Goal: Task Accomplishment & Management: Manage account settings

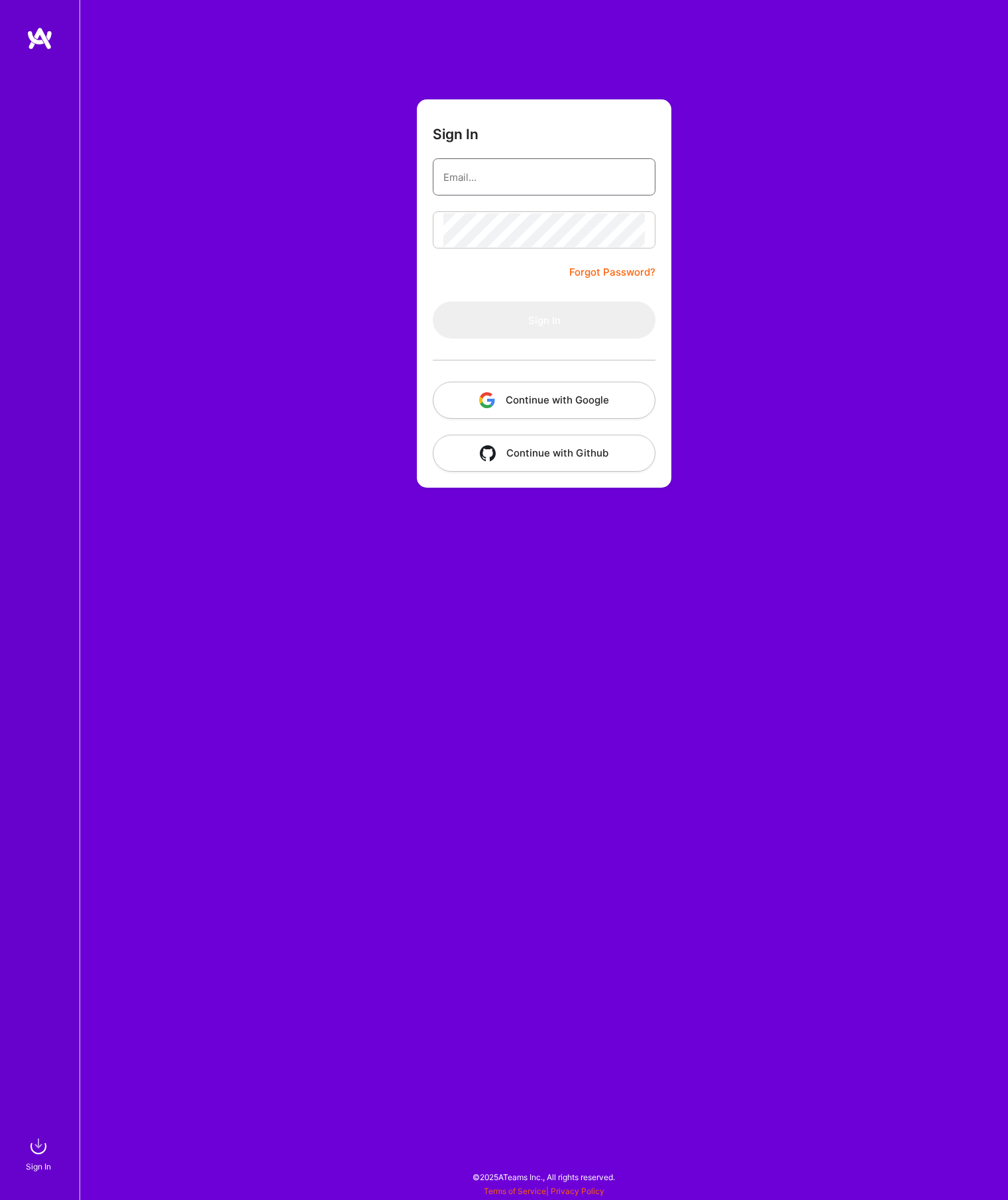
type input "[PERSON_NAME][EMAIL_ADDRESS][PERSON_NAME][DOMAIN_NAME]"
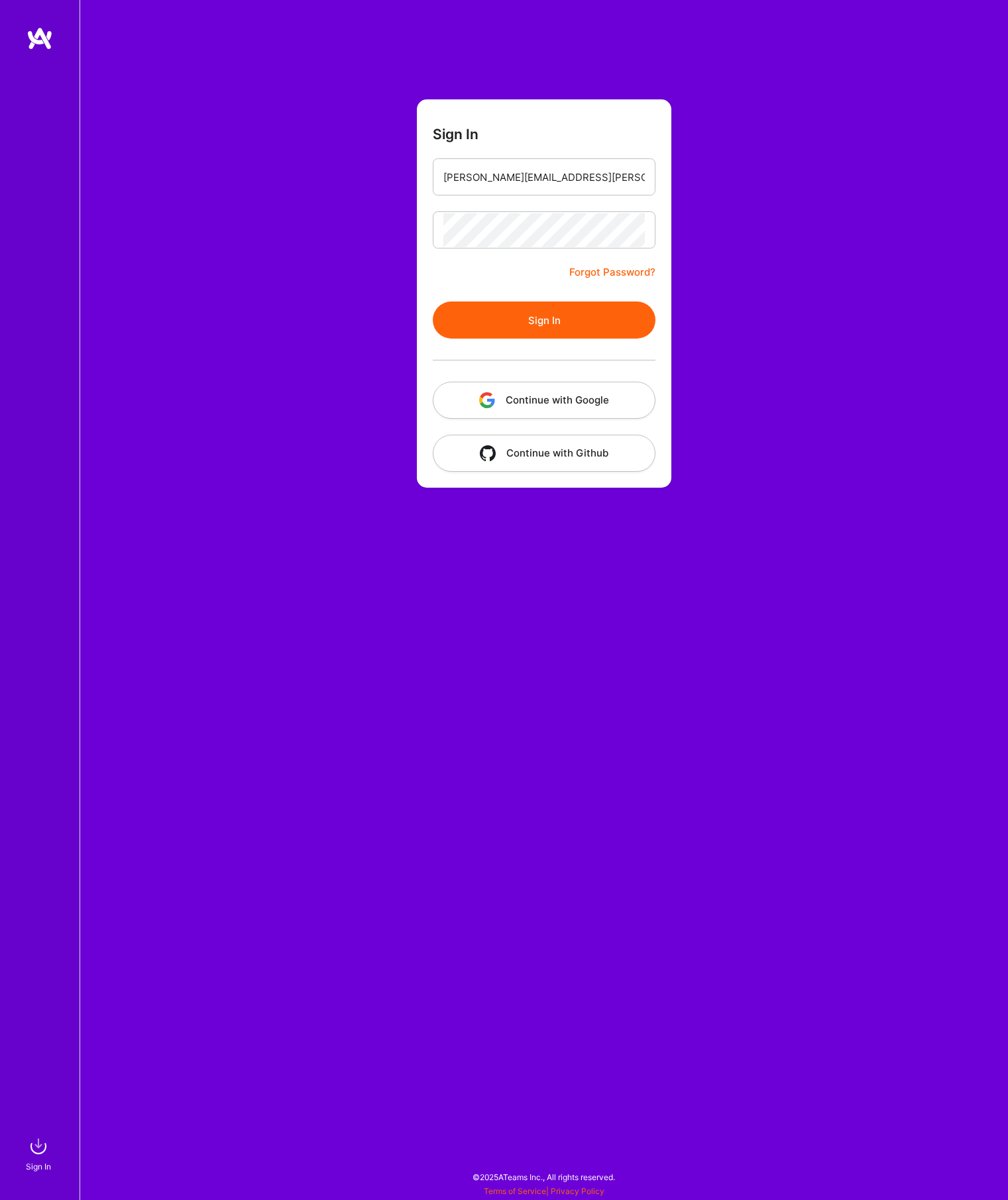
click at [531, 415] on button "Continue with Google" at bounding box center [544, 400] width 222 height 37
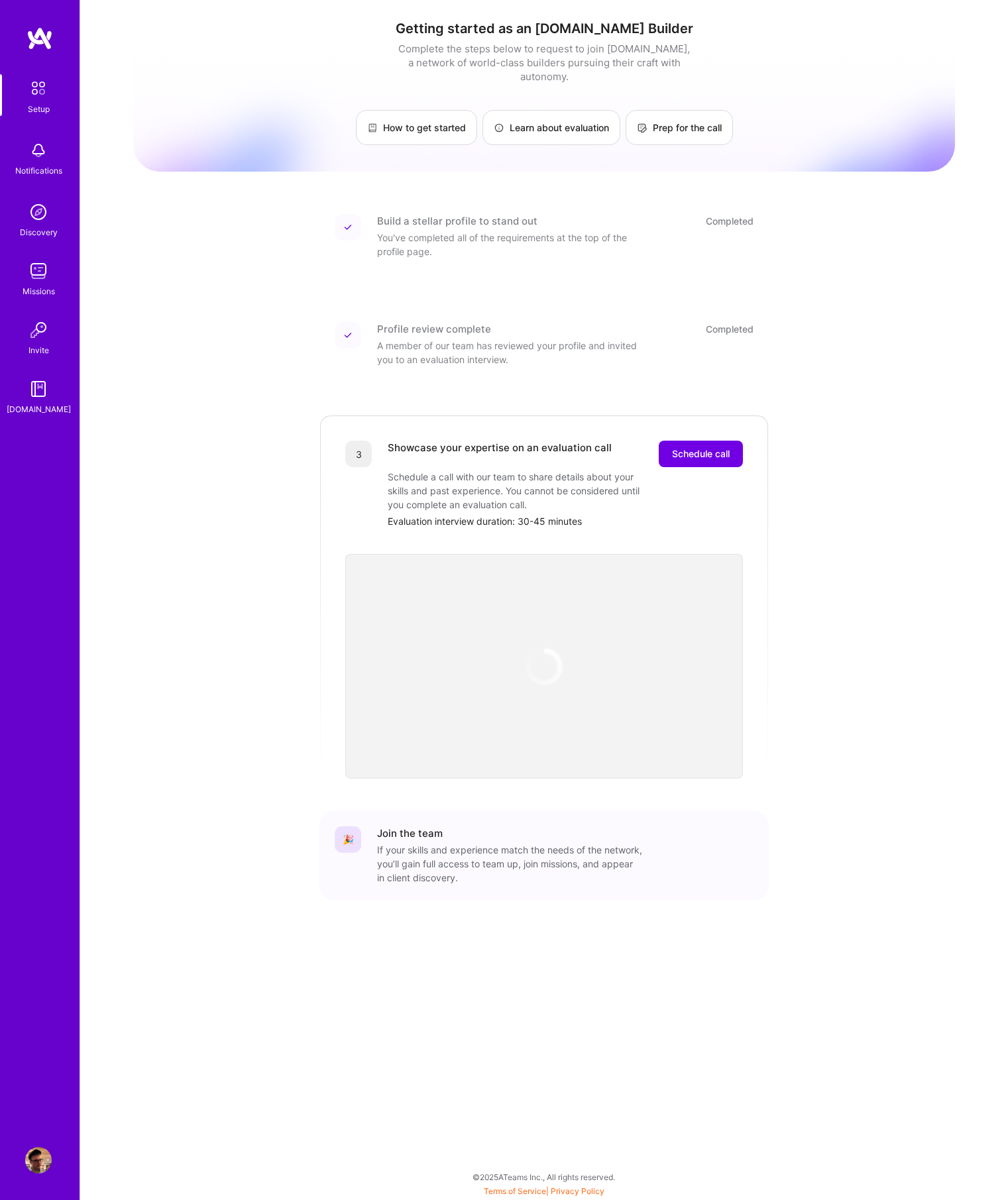
click at [47, 1163] on img at bounding box center [39, 1160] width 27 height 27
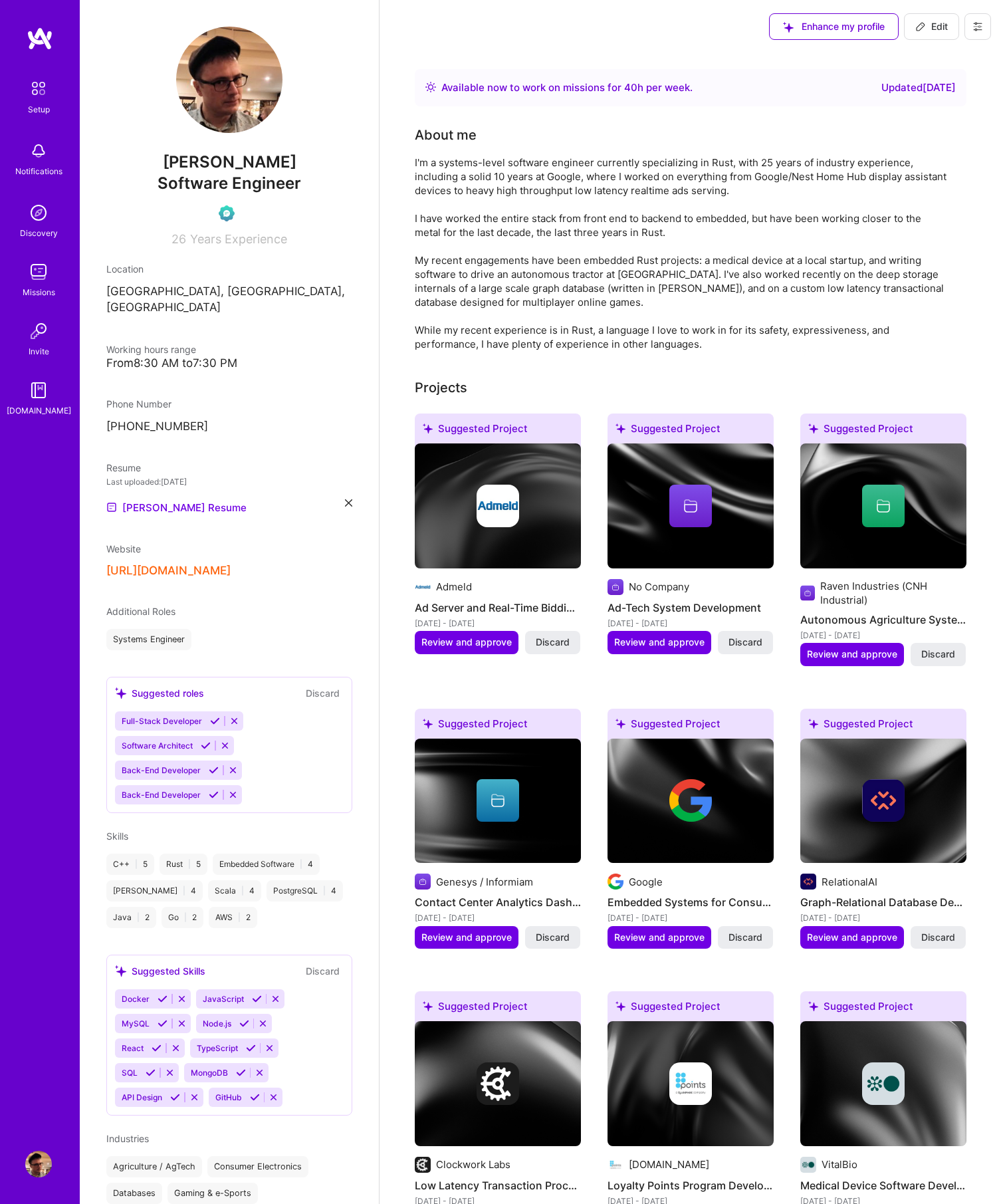
click at [47, 1166] on img at bounding box center [39, 1164] width 27 height 27
click at [941, 34] on button "Edit" at bounding box center [932, 27] width 55 height 27
select select "CA"
select select "Right Now"
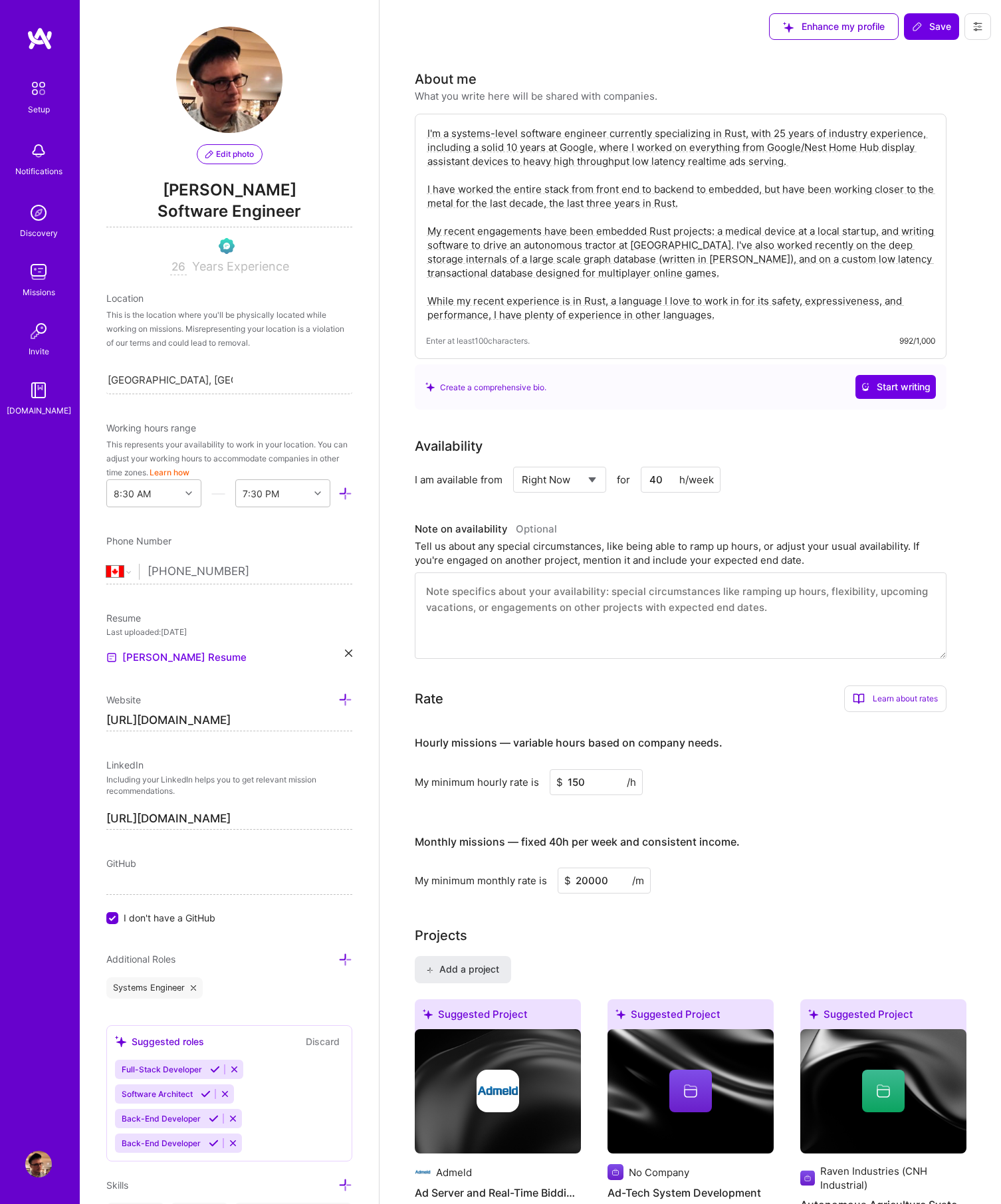
click at [973, 26] on icon at bounding box center [978, 26] width 11 height 11
click at [917, 49] on button "Settings" at bounding box center [941, 57] width 100 height 34
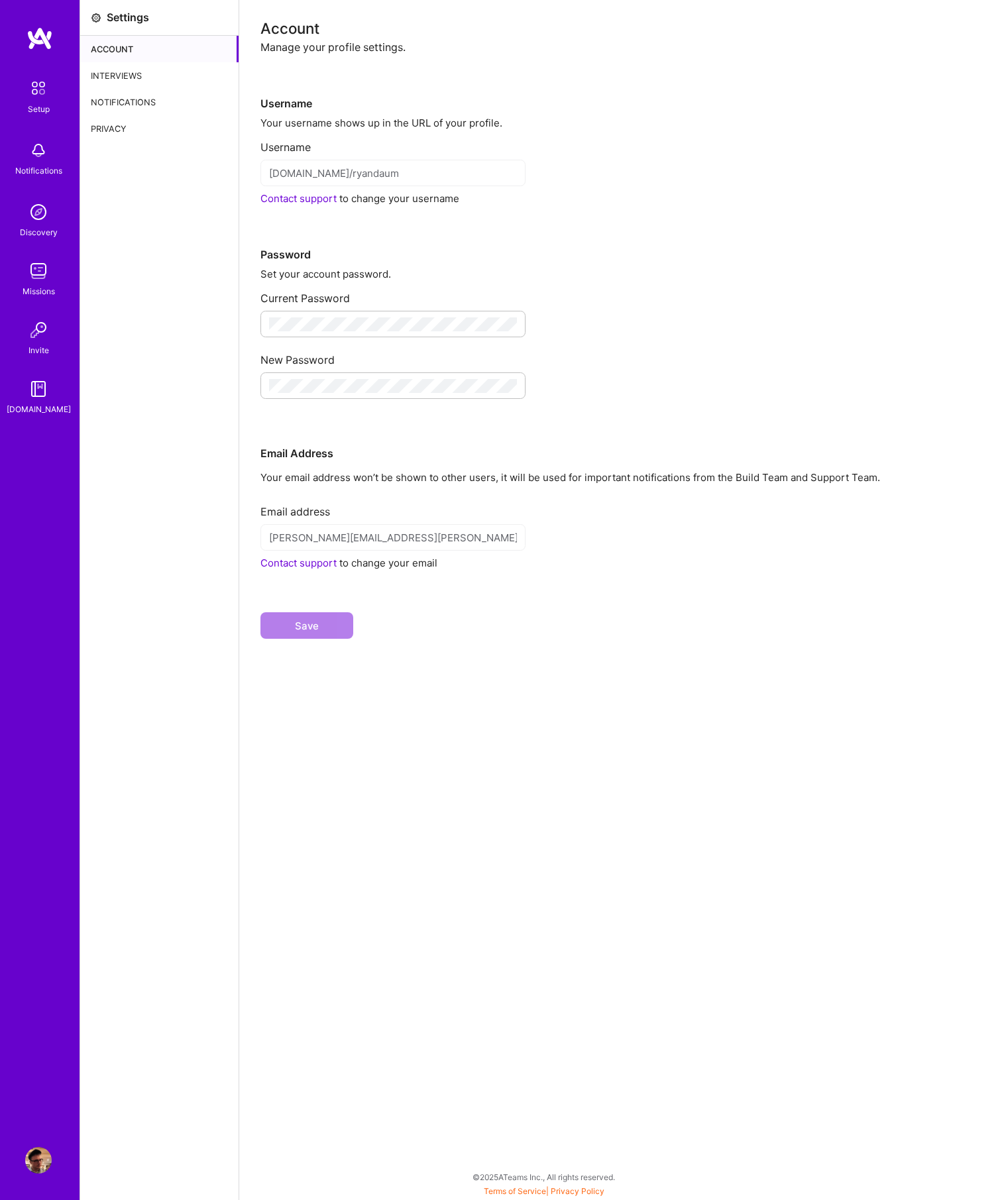
click at [109, 40] on div "Account" at bounding box center [160, 49] width 158 height 27
click at [113, 44] on div "Account" at bounding box center [160, 49] width 158 height 27
click at [123, 52] on div "Account" at bounding box center [160, 49] width 158 height 27
click at [186, 186] on div "Settings Account Interviews Notifications Privacy" at bounding box center [160, 600] width 159 height 1200
click at [29, 1147] on img at bounding box center [39, 1160] width 27 height 27
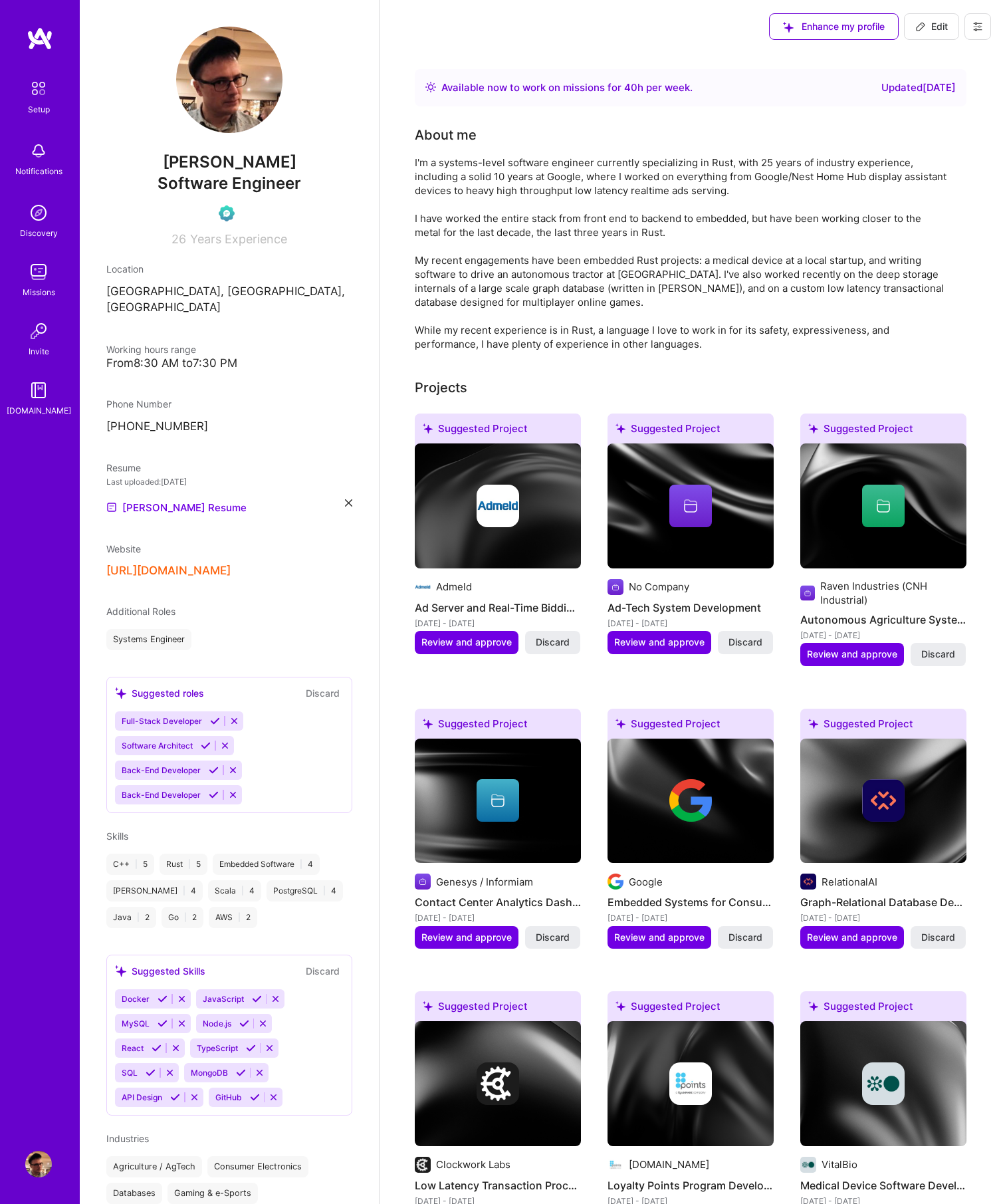
click at [980, 28] on icon at bounding box center [978, 26] width 11 height 11
click at [938, 54] on button "Settings" at bounding box center [941, 57] width 100 height 34
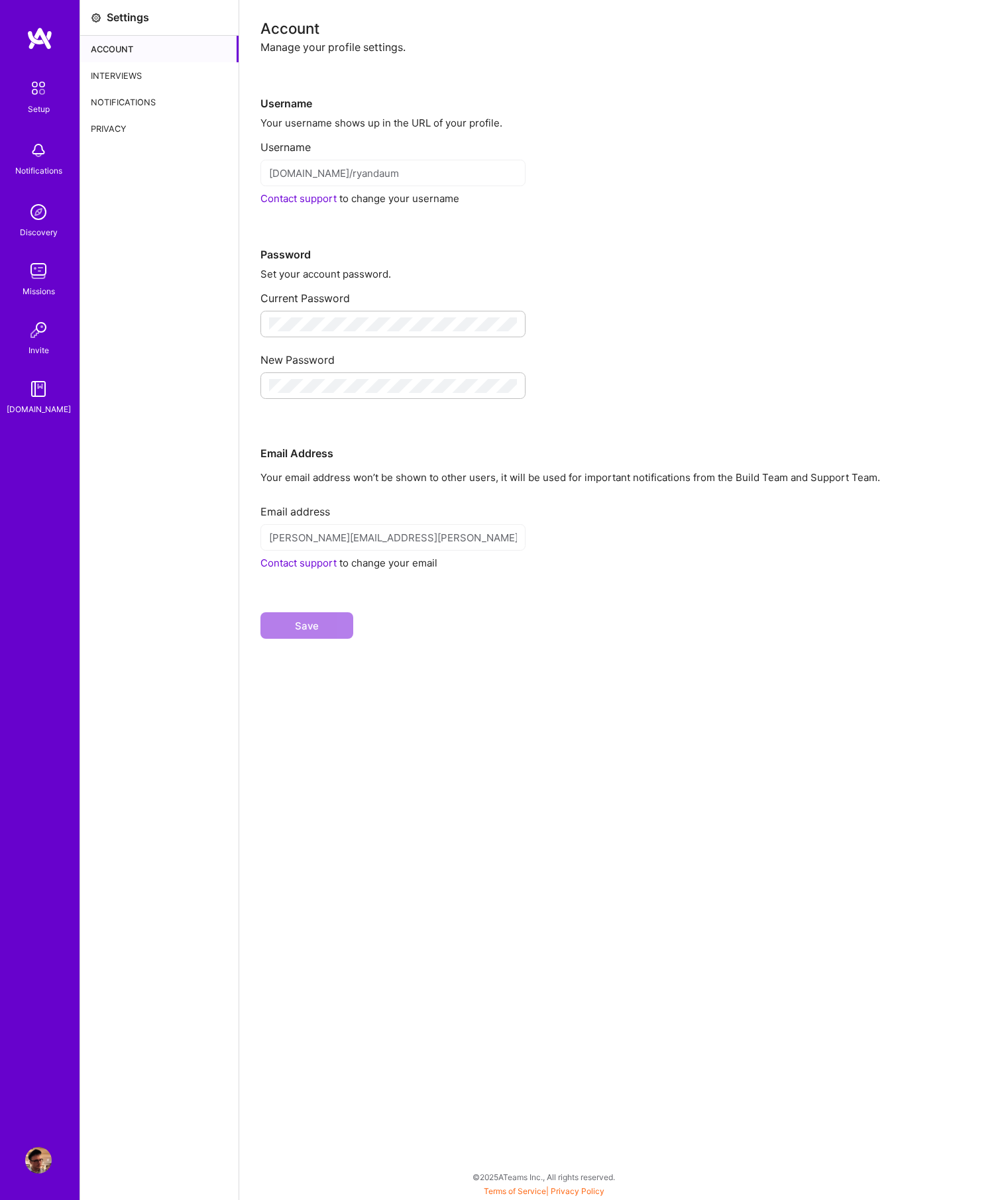
click at [106, 80] on div "Interviews" at bounding box center [160, 76] width 158 height 27
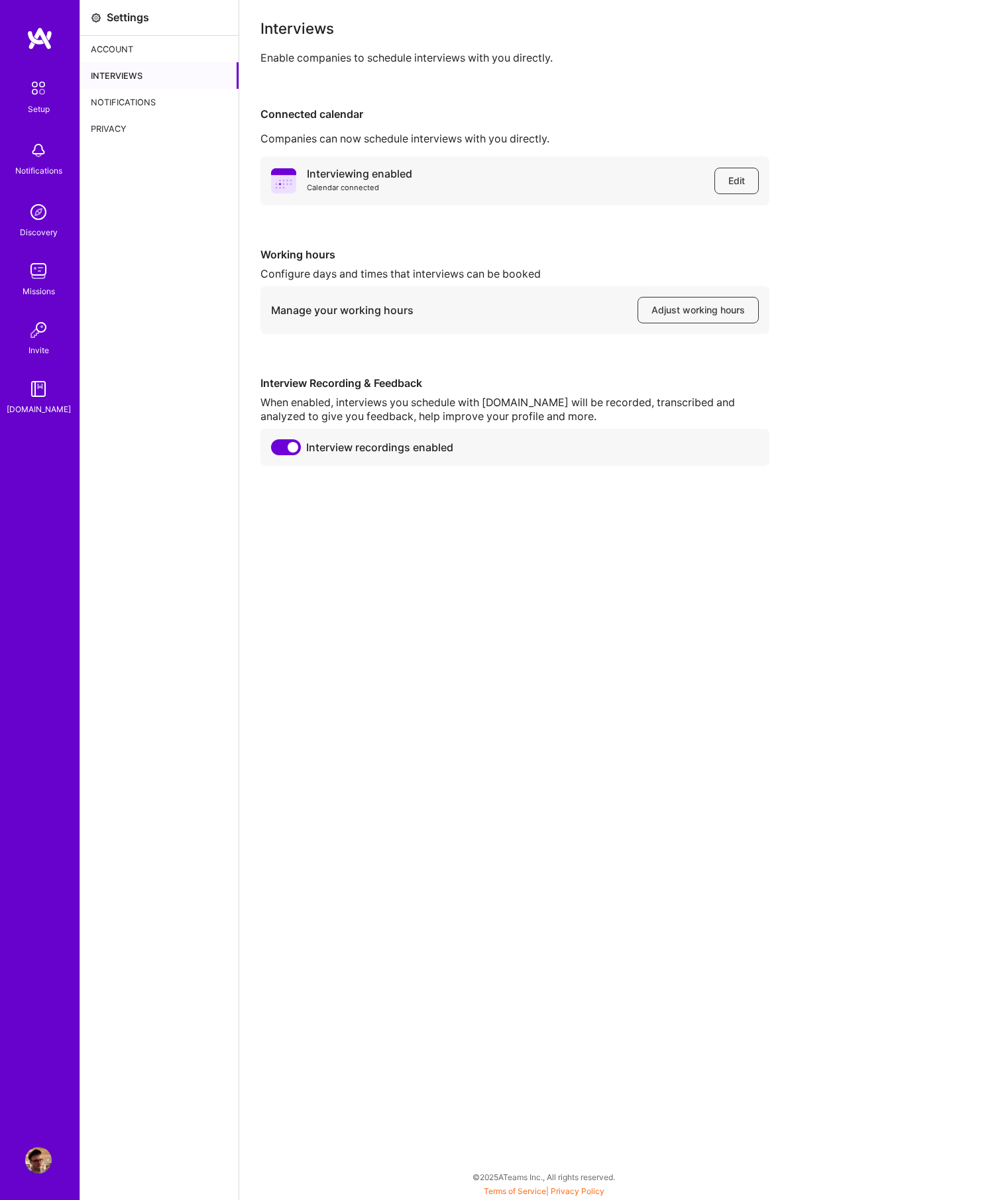
click at [114, 100] on div "Notifications" at bounding box center [160, 102] width 158 height 27
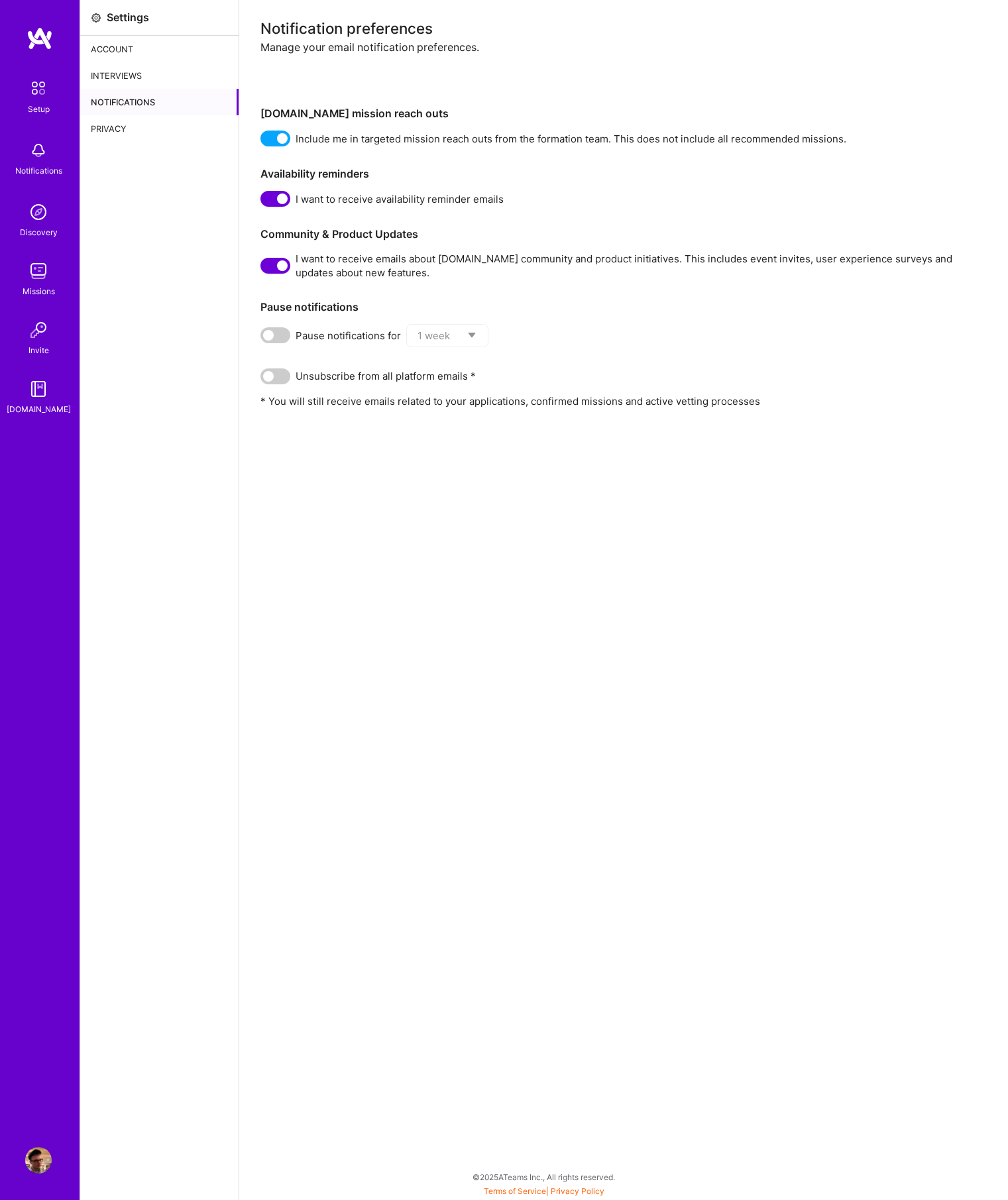
click at [107, 141] on div "Privacy" at bounding box center [160, 128] width 158 height 27
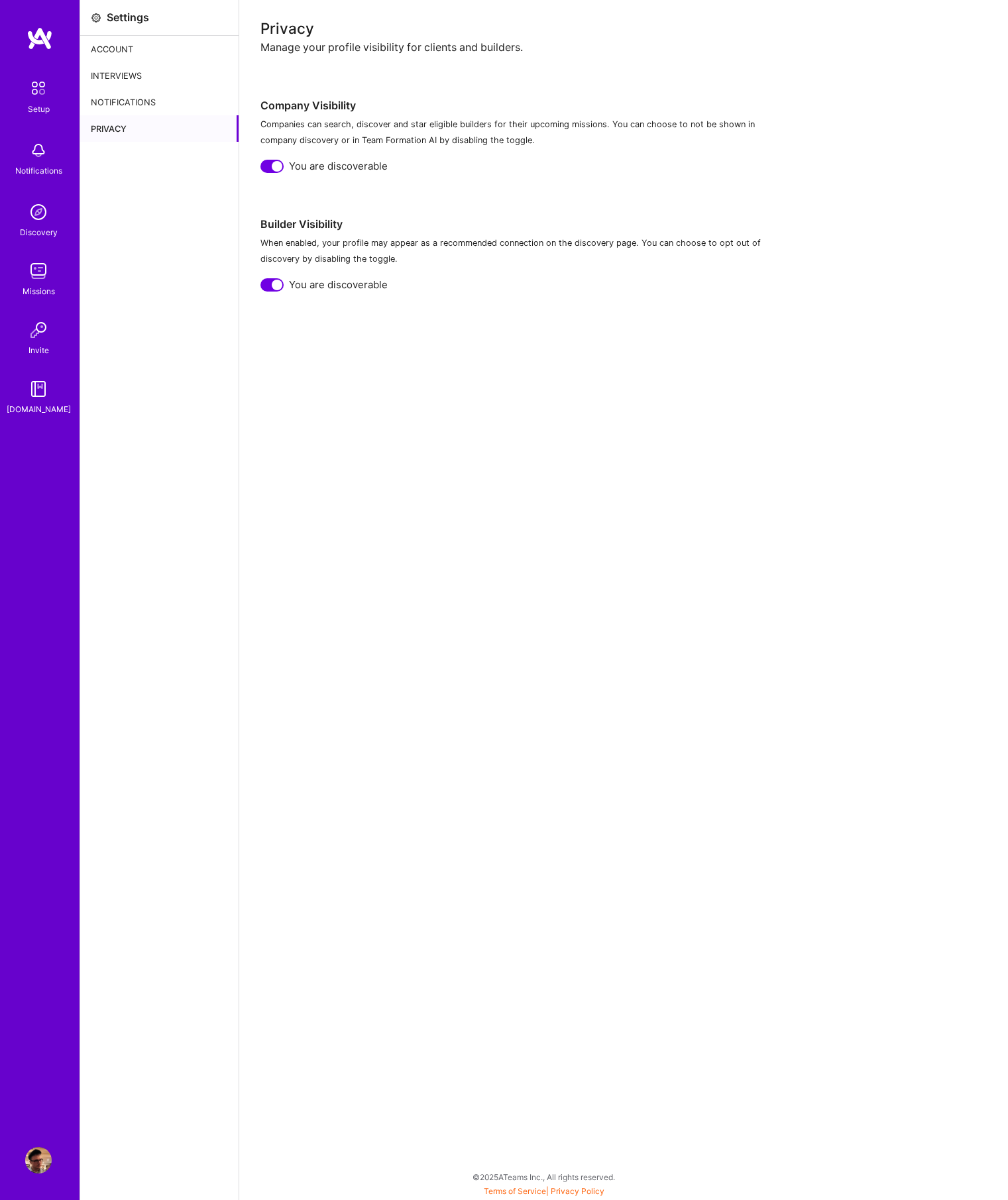
click at [105, 56] on div "Account" at bounding box center [160, 49] width 158 height 27
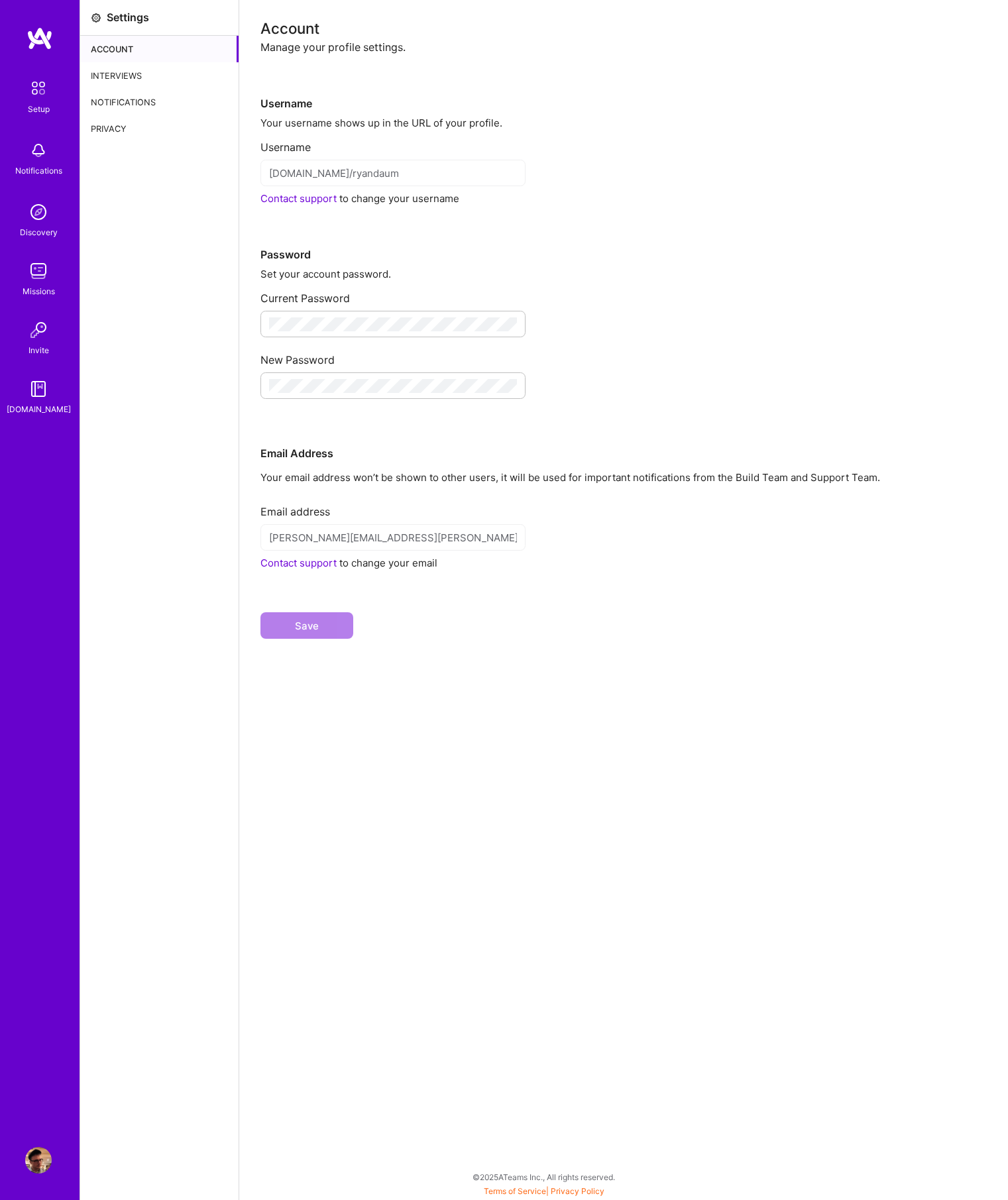
click at [44, 1167] on img at bounding box center [39, 1160] width 27 height 27
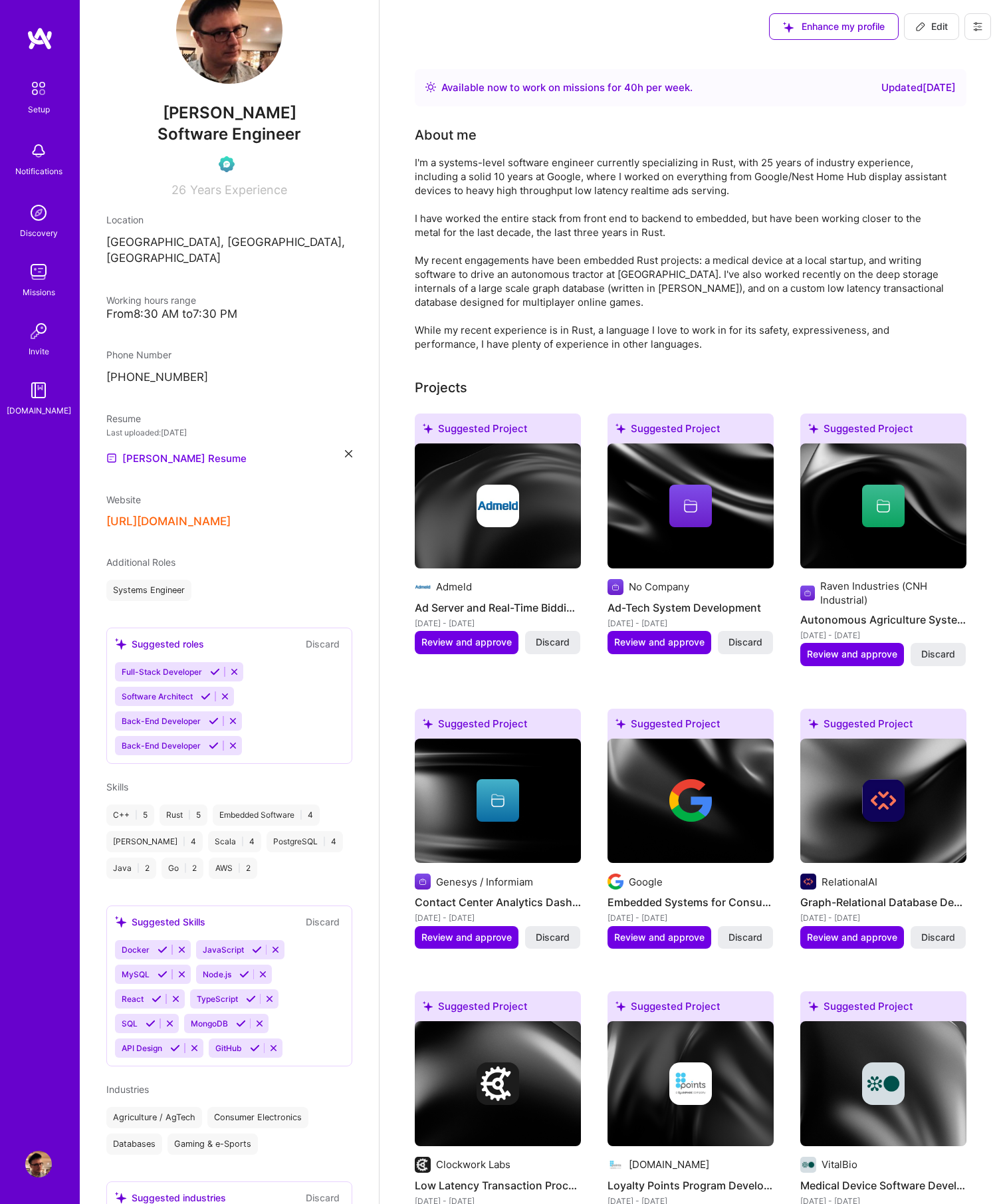
scroll to position [141, 0]
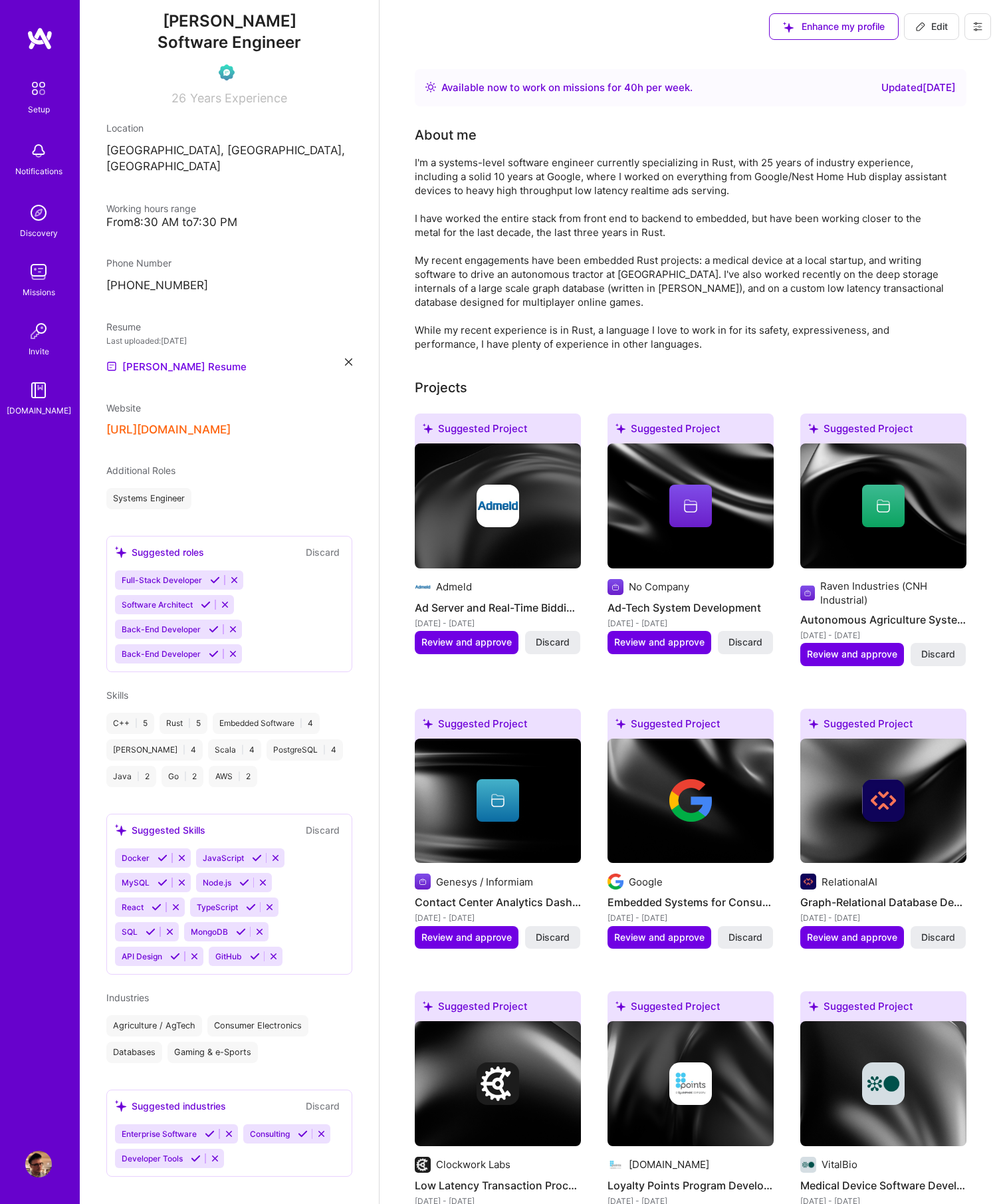
click at [978, 26] on icon at bounding box center [978, 27] width 8 height 2
click at [958, 57] on button "Settings" at bounding box center [941, 57] width 100 height 34
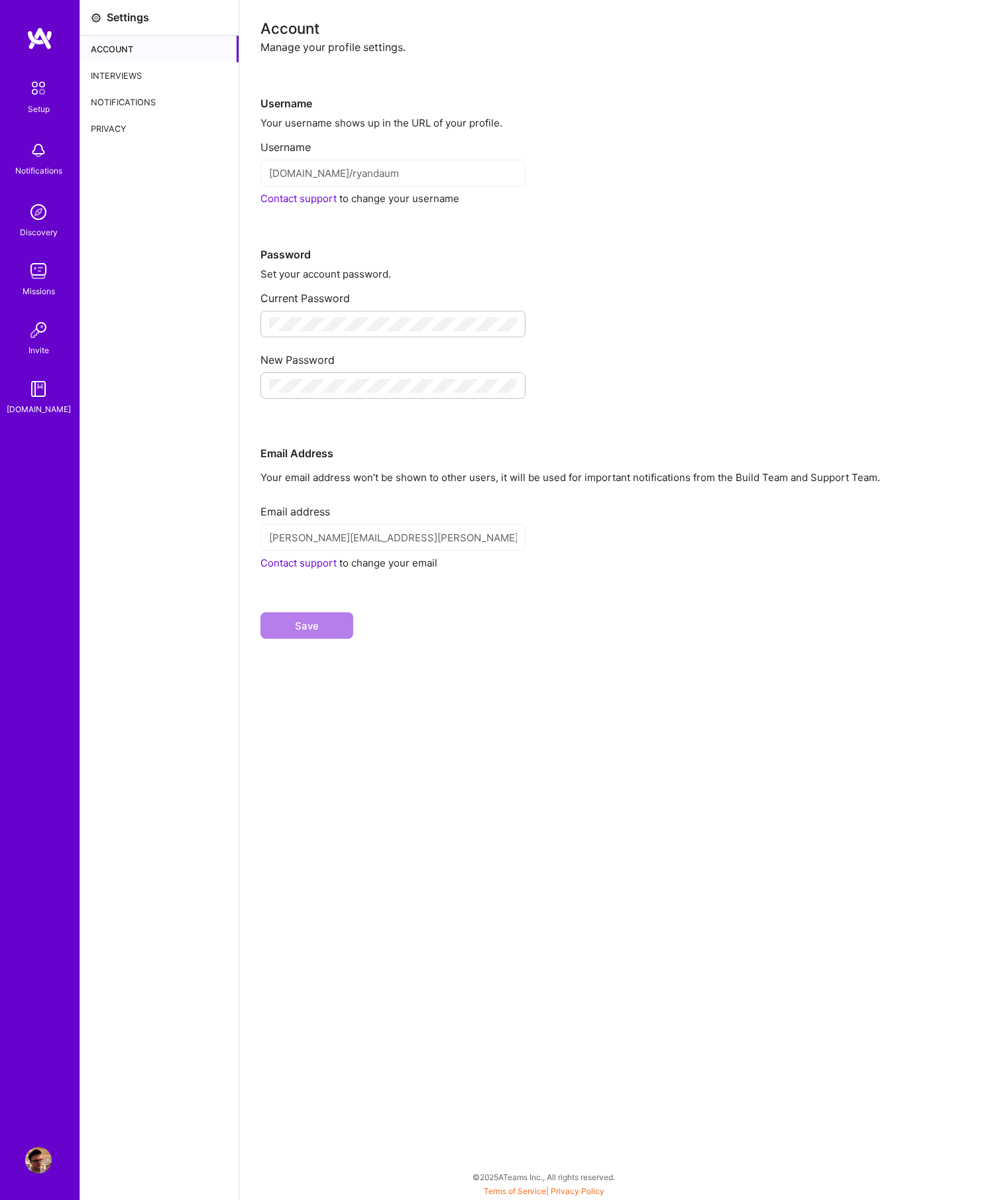
click at [133, 83] on div "Interviews" at bounding box center [160, 76] width 158 height 27
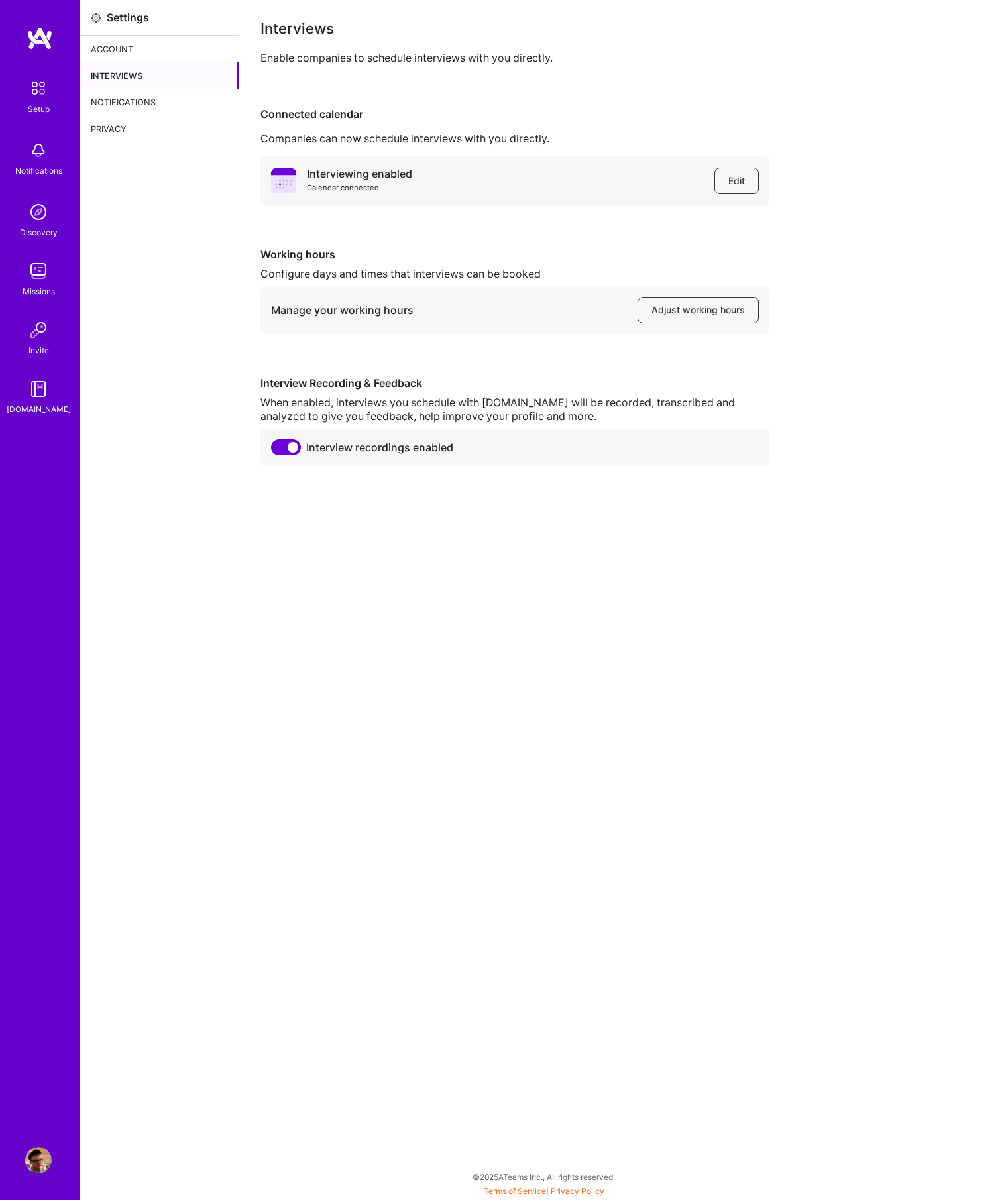
click at [128, 101] on div "Notifications" at bounding box center [160, 102] width 158 height 27
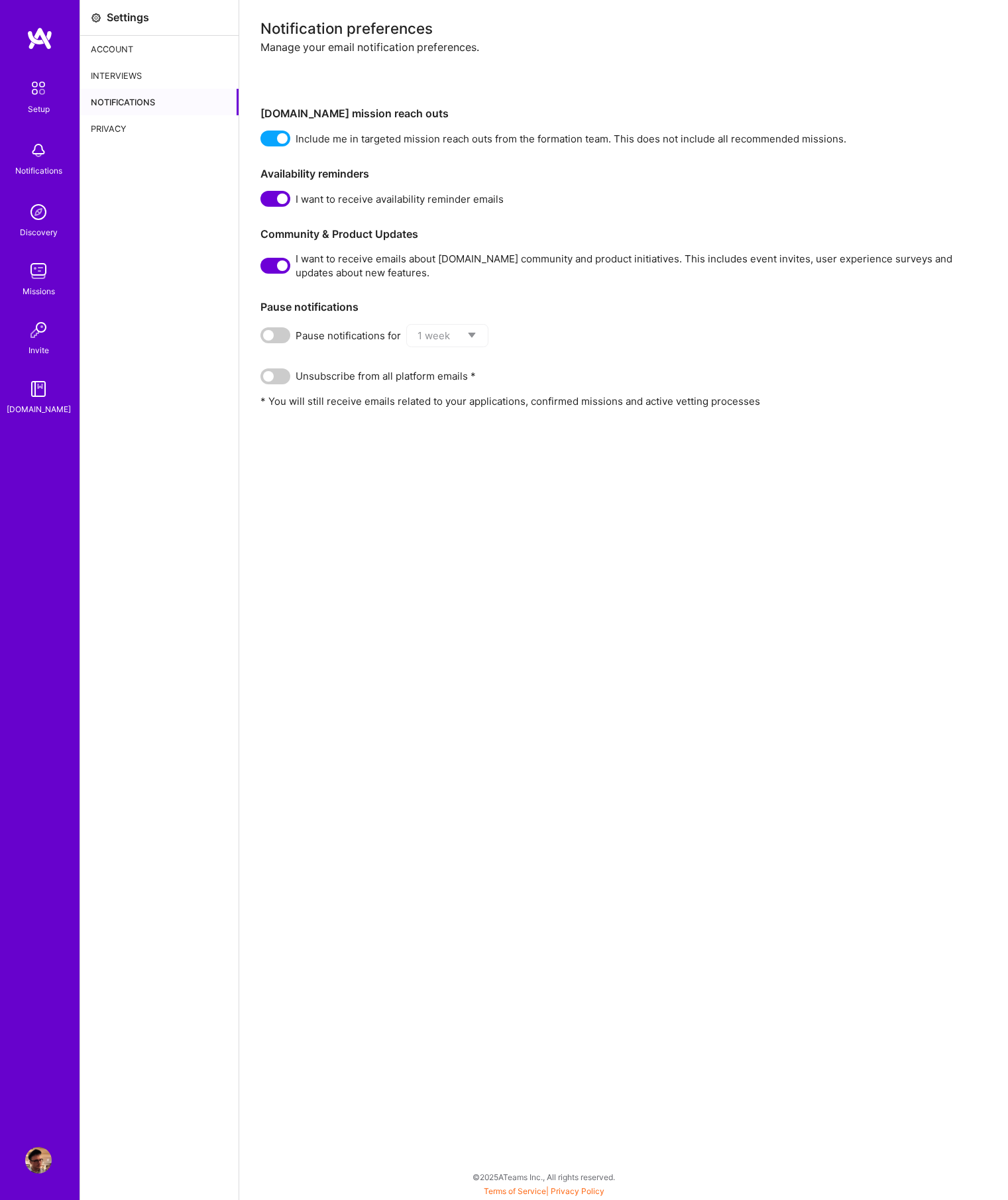
click at [108, 119] on div "Privacy" at bounding box center [160, 128] width 158 height 27
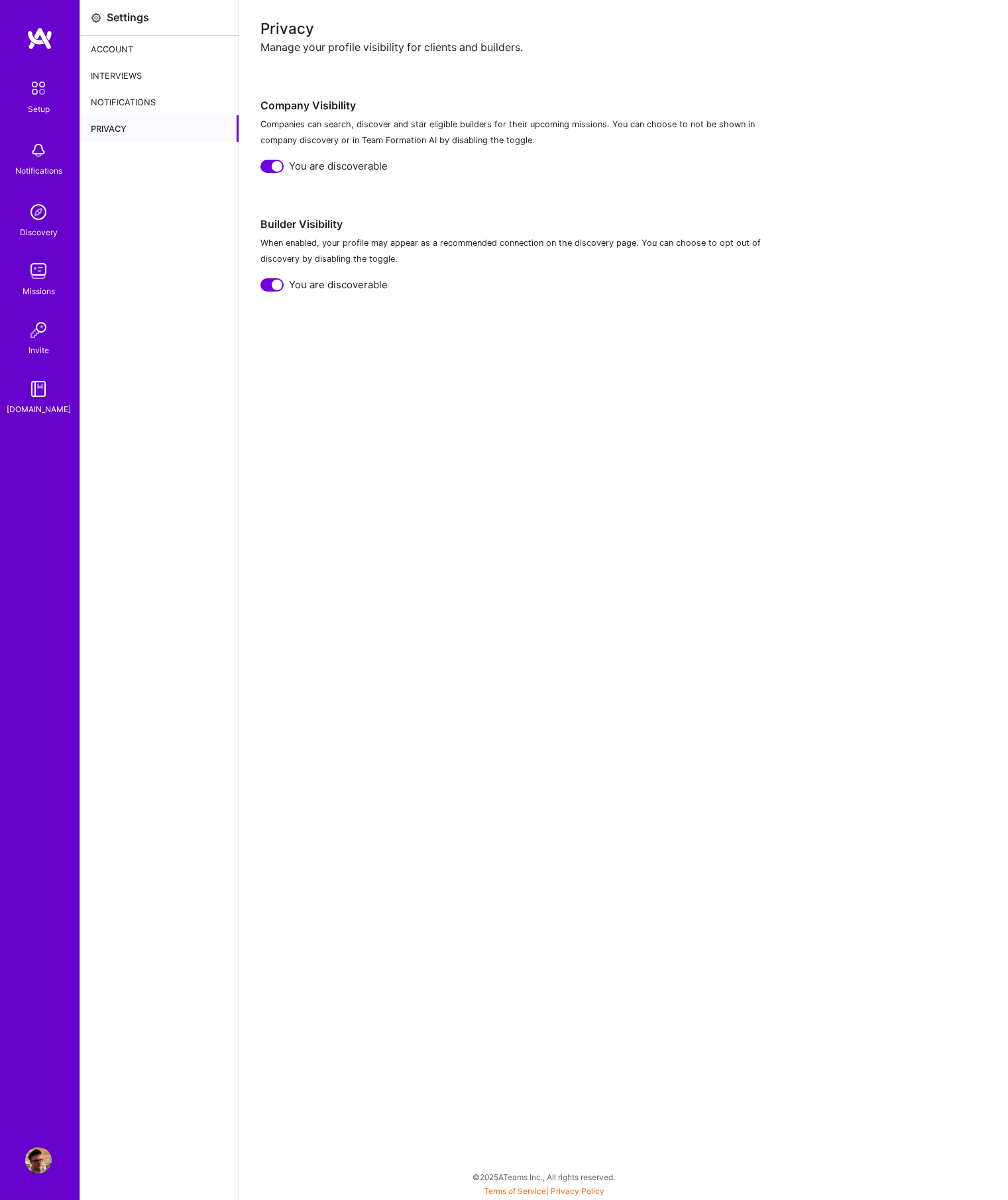
click at [118, 55] on div "Account" at bounding box center [160, 49] width 158 height 27
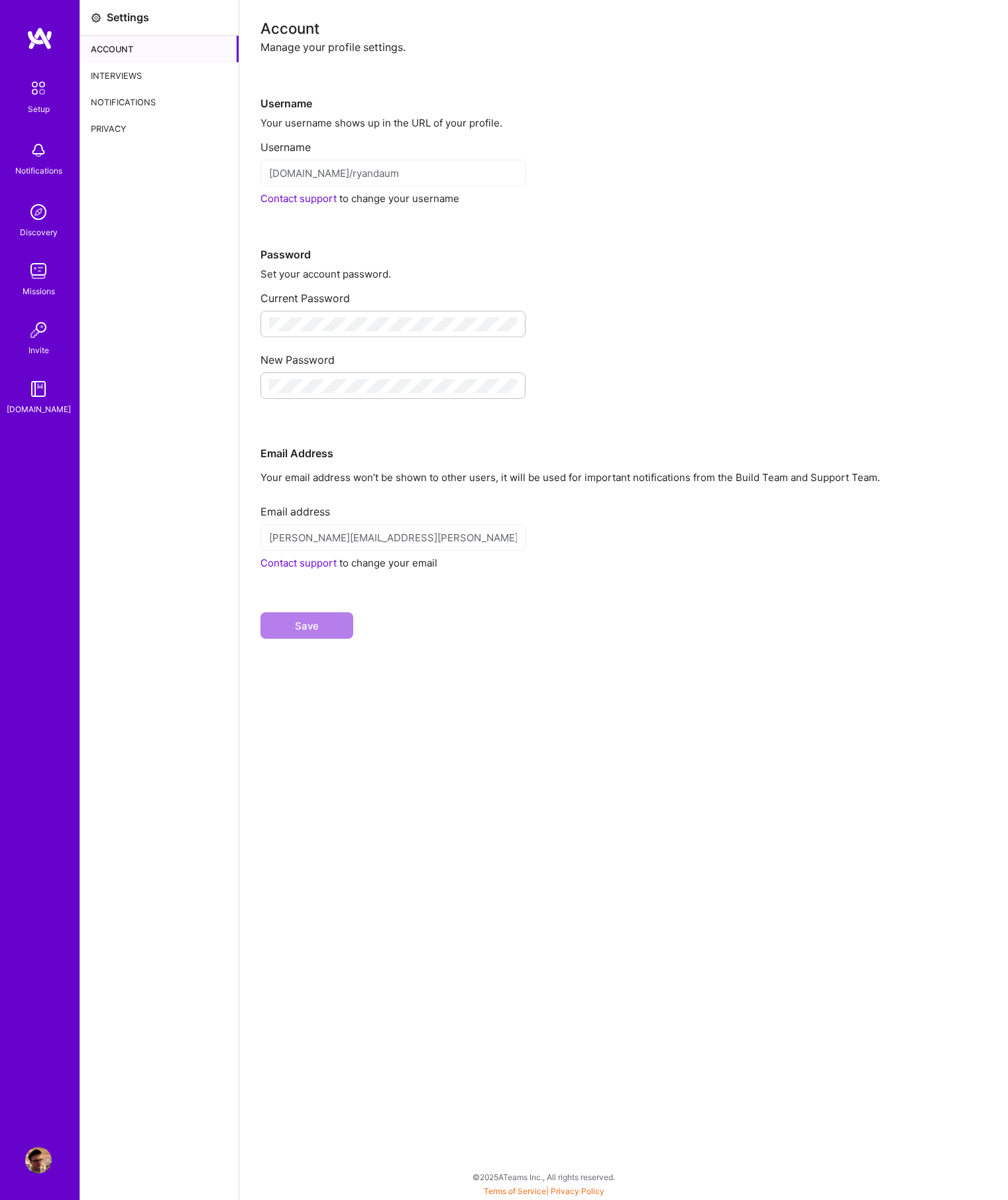
click at [41, 1170] on img at bounding box center [39, 1160] width 27 height 27
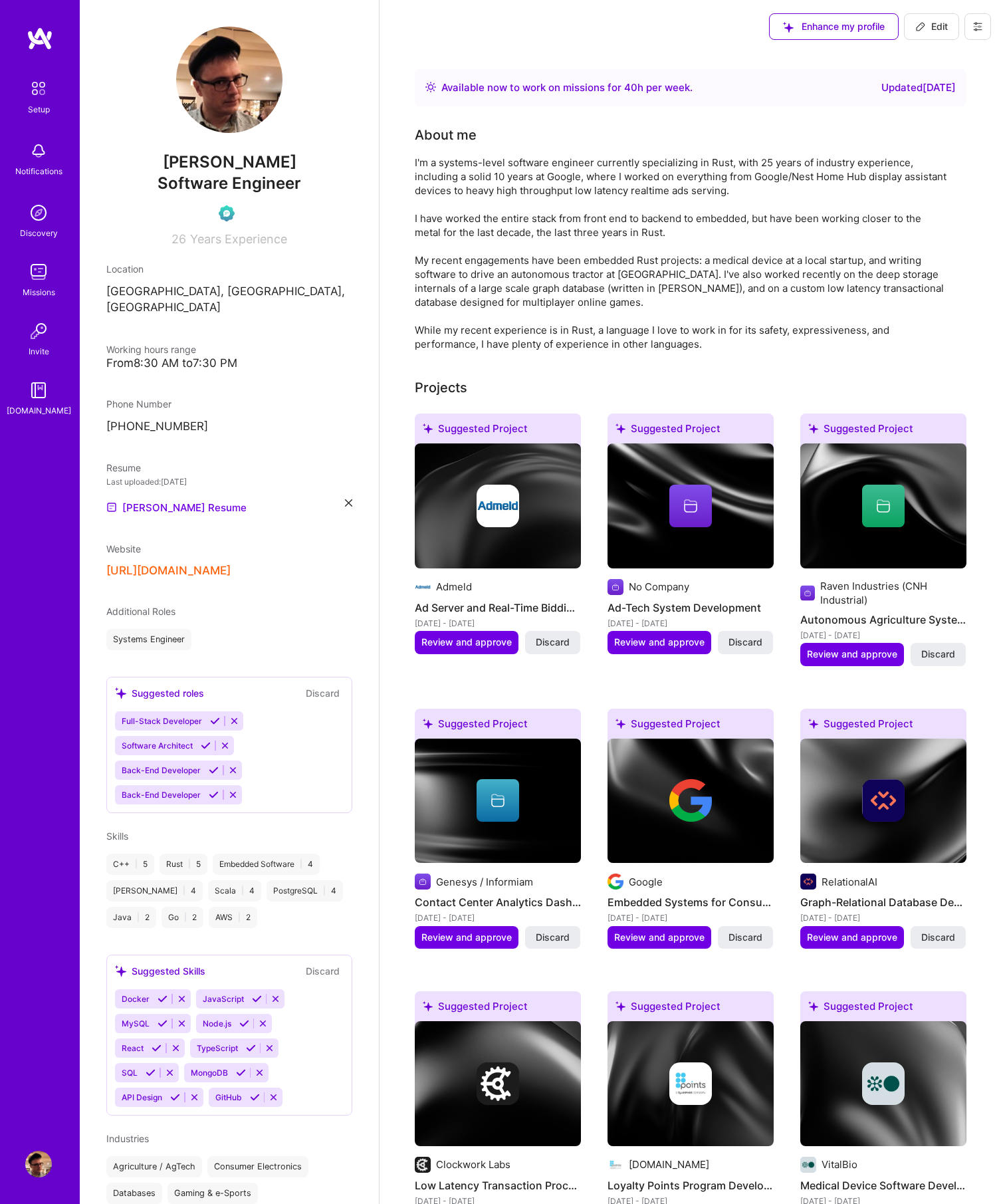
click at [918, 27] on icon at bounding box center [920, 26] width 11 height 11
select select "CA"
select select "Right Now"
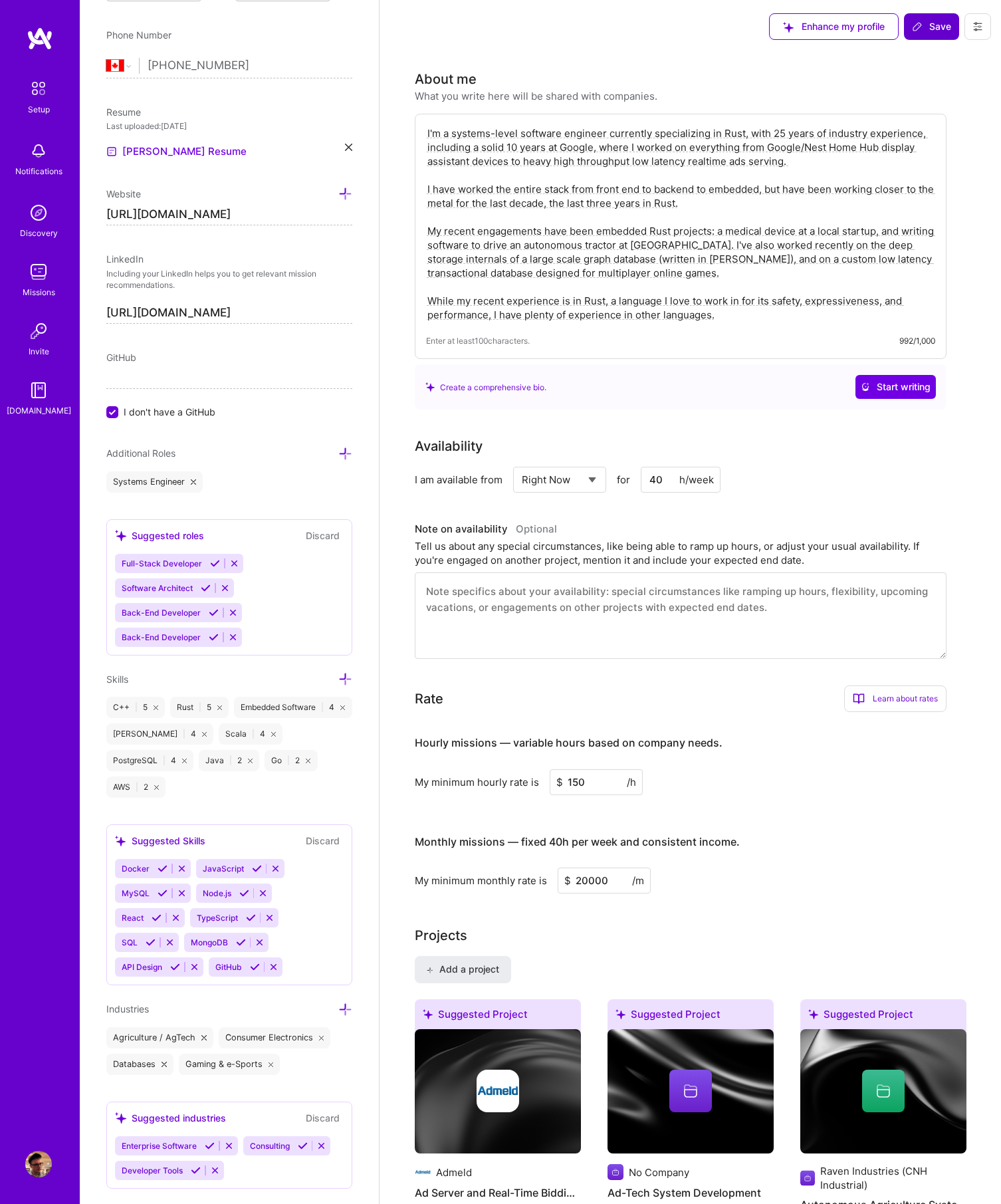
scroll to position [533, 0]
